Goal: Information Seeking & Learning: Find specific fact

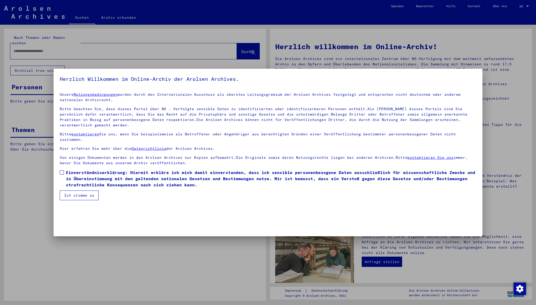
click at [62, 170] on span at bounding box center [62, 172] width 4 height 4
click at [75, 190] on button "Ich stimme zu" at bounding box center [79, 195] width 39 height 10
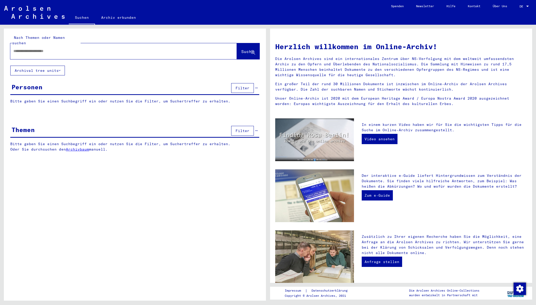
click at [65, 48] on input "text" at bounding box center [117, 50] width 208 height 5
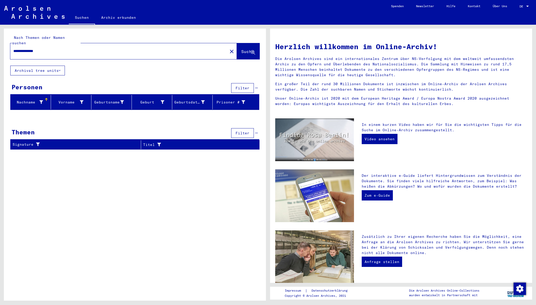
click at [59, 48] on input "**********" at bounding box center [117, 50] width 208 height 5
drag, startPoint x: 54, startPoint y: 46, endPoint x: -40, endPoint y: 45, distance: 93.7
click at [0, 45] on html "**********" at bounding box center [268, 152] width 536 height 305
type input "**********"
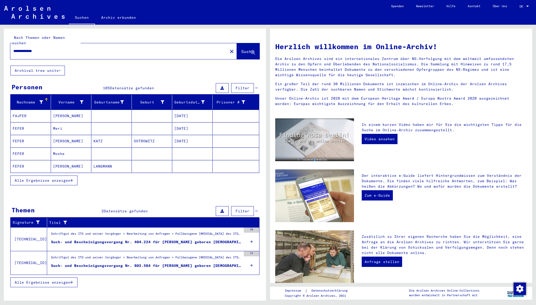
click at [52, 178] on span "Alle Ergebnisse anzeigen" at bounding box center [43, 180] width 56 height 5
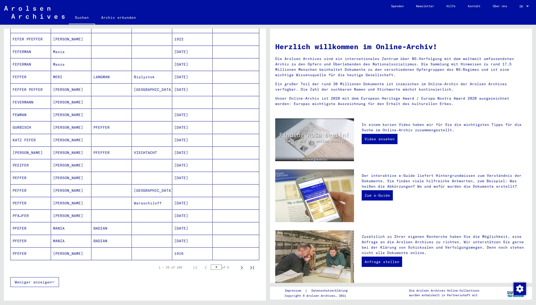
scroll to position [165, 0]
click at [239, 264] on icon "Next page" at bounding box center [241, 267] width 7 height 7
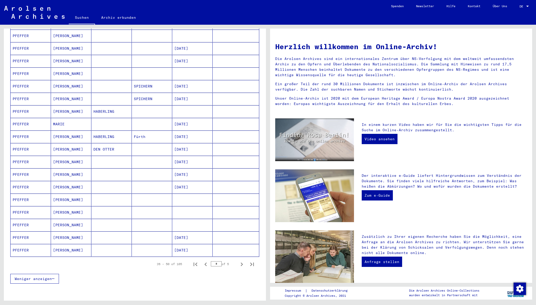
scroll to position [169, 0]
click at [238, 260] on icon "Next page" at bounding box center [241, 263] width 7 height 7
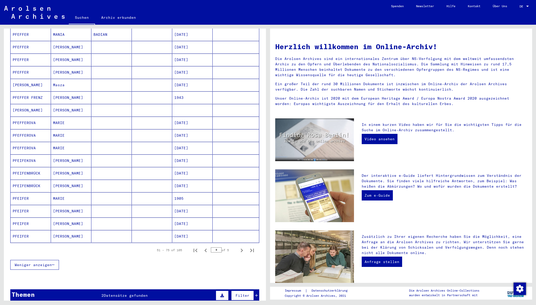
scroll to position [183, 0]
click at [241, 248] on icon "Next page" at bounding box center [242, 250] width 2 height 4
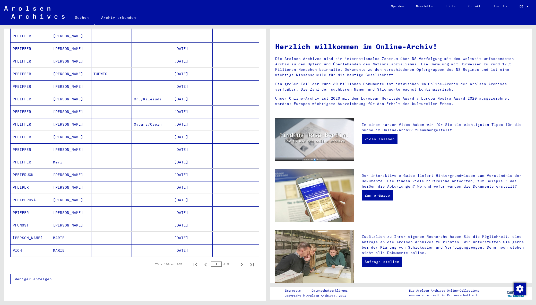
scroll to position [169, 0]
click at [238, 260] on icon "Next page" at bounding box center [241, 263] width 7 height 7
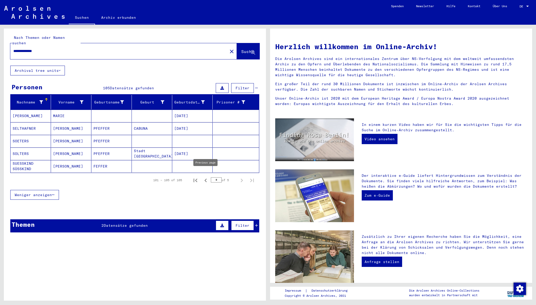
click at [205, 179] on icon "Previous page" at bounding box center [205, 181] width 2 height 4
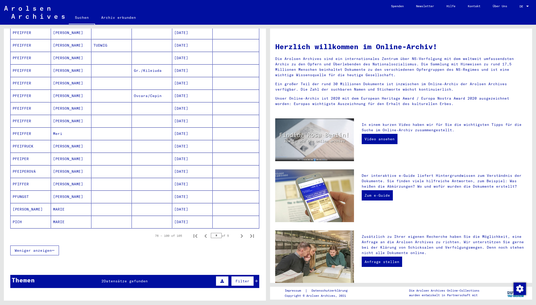
scroll to position [199, 0]
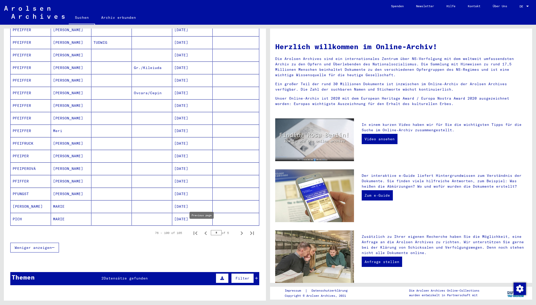
click at [202, 230] on icon "Previous page" at bounding box center [205, 233] width 7 height 7
type input "*"
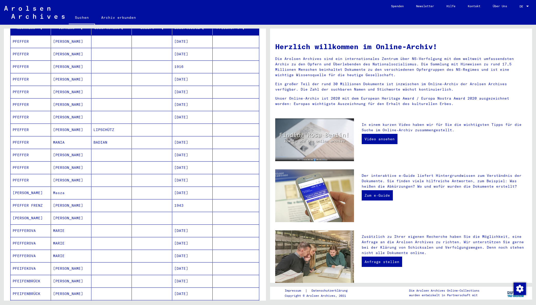
scroll to position [74, 0]
click at [188, 187] on mat-cell "[DATE]" at bounding box center [192, 193] width 40 height 12
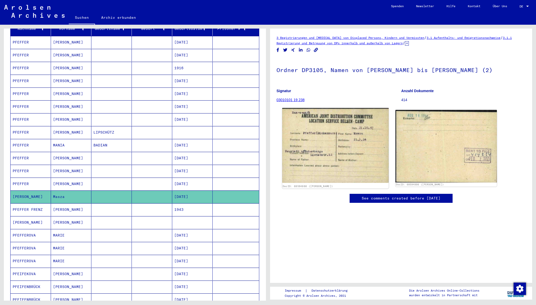
click at [329, 162] on img at bounding box center [335, 145] width 107 height 75
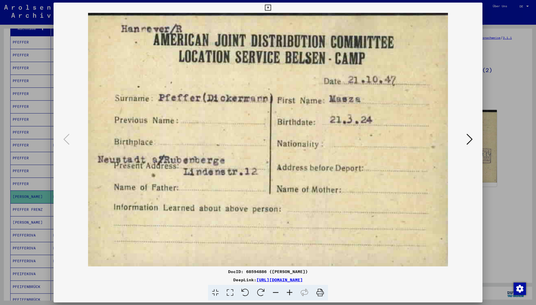
click at [271, 8] on icon at bounding box center [268, 8] width 6 height 6
